Goal: Task Accomplishment & Management: Manage account settings

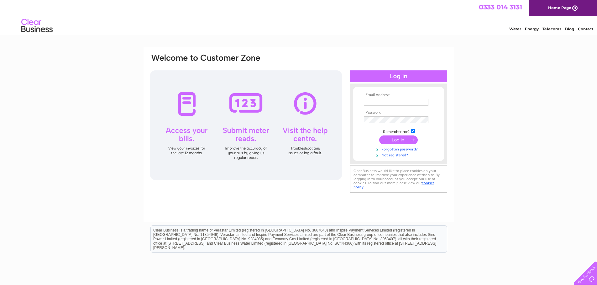
type input "[PERSON_NAME][EMAIL_ADDRESS][DOMAIN_NAME]"
click at [397, 140] on input "submit" at bounding box center [398, 140] width 39 height 9
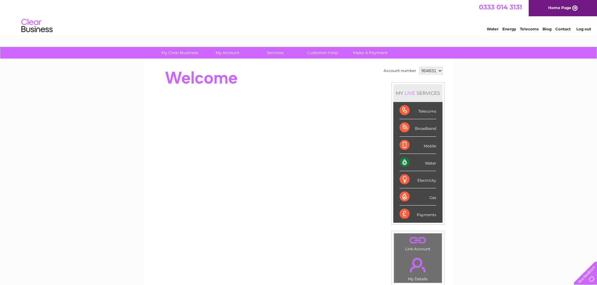
click at [492, 29] on link "Water" at bounding box center [492, 29] width 12 height 5
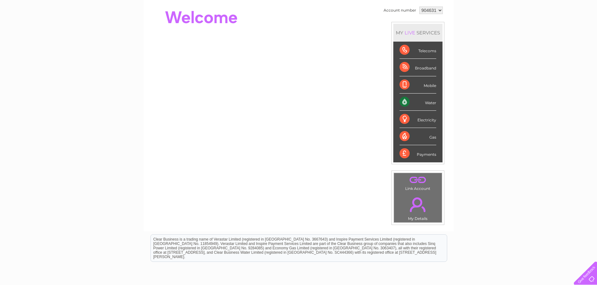
scroll to position [63, 0]
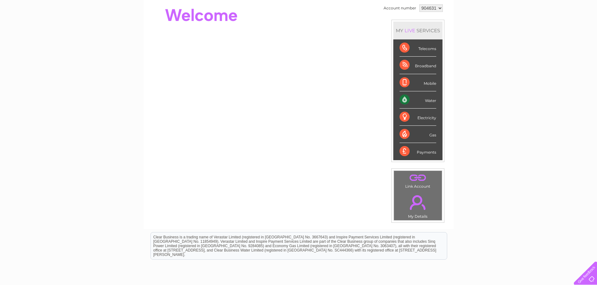
click at [421, 198] on link "." at bounding box center [417, 203] width 45 height 22
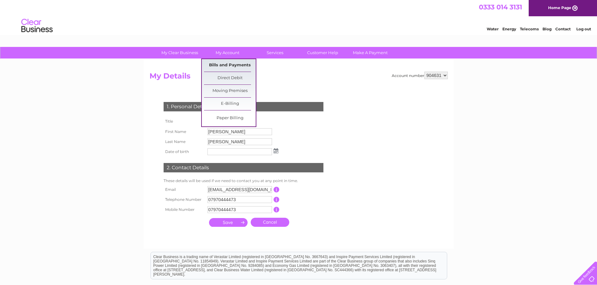
click at [228, 65] on link "Bills and Payments" at bounding box center [230, 65] width 52 height 13
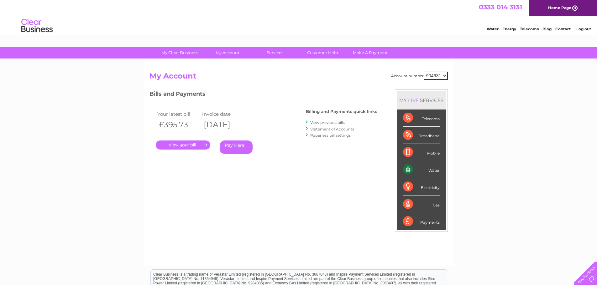
click at [326, 122] on link "View previous bills" at bounding box center [327, 122] width 34 height 5
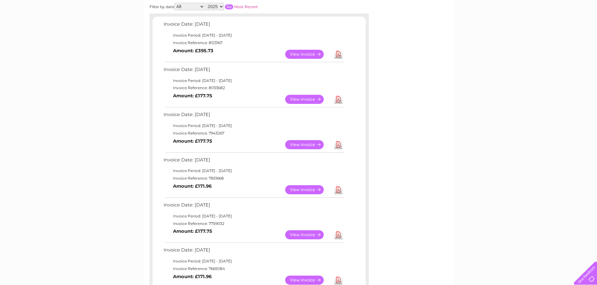
scroll to position [94, 0]
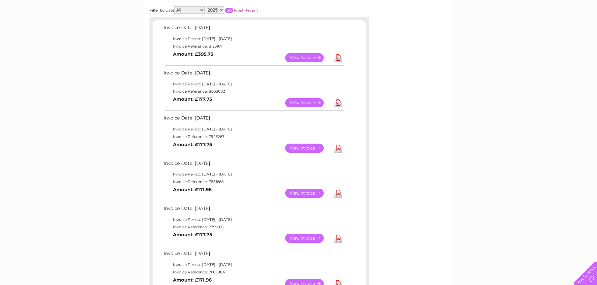
click at [308, 59] on link "View" at bounding box center [308, 57] width 46 height 9
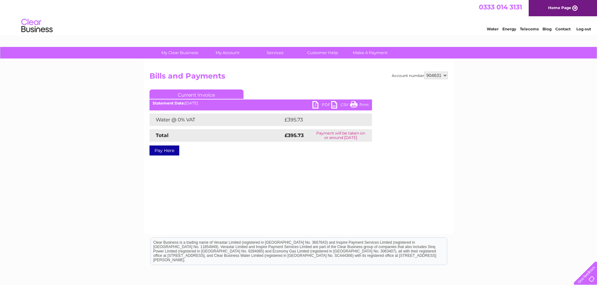
click at [317, 105] on link "PDF" at bounding box center [321, 105] width 19 height 9
